Goal: Navigation & Orientation: Find specific page/section

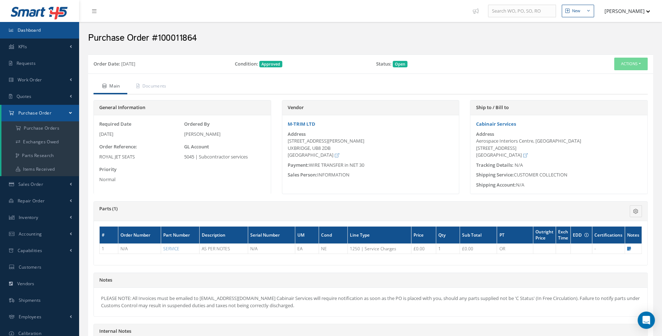
click at [55, 24] on link "Dashboard" at bounding box center [39, 30] width 79 height 17
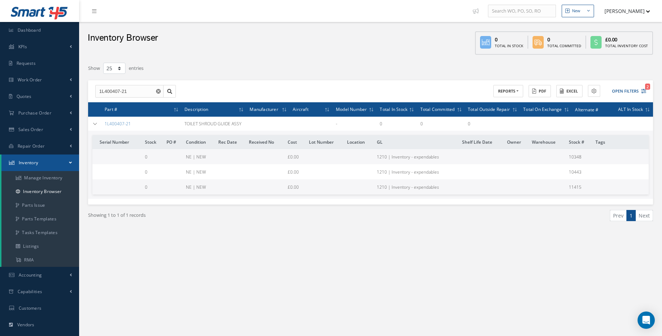
select select "25"
click at [55, 36] on link "Dashboard" at bounding box center [39, 30] width 79 height 17
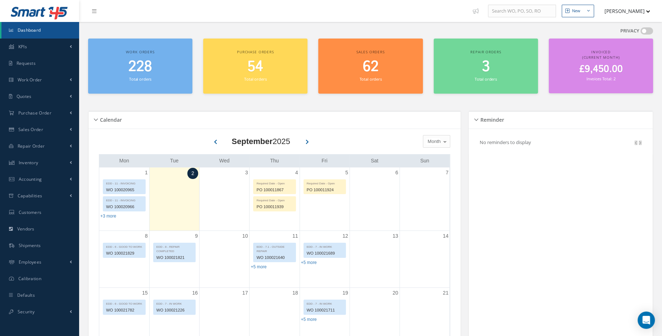
click at [45, 30] on link "Dashboard" at bounding box center [40, 30] width 78 height 17
